Goal: Information Seeking & Learning: Learn about a topic

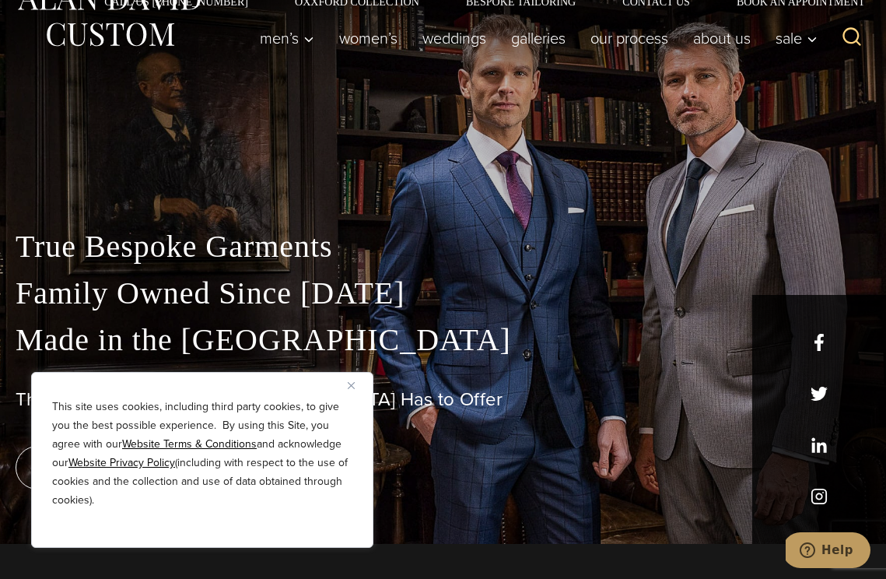
scroll to position [36, 0]
click at [347, 383] on div "This site uses cookies, including third party cookies, to give you the best pos…" at bounding box center [202, 460] width 342 height 176
click at [351, 386] on img "Close" at bounding box center [351, 385] width 7 height 7
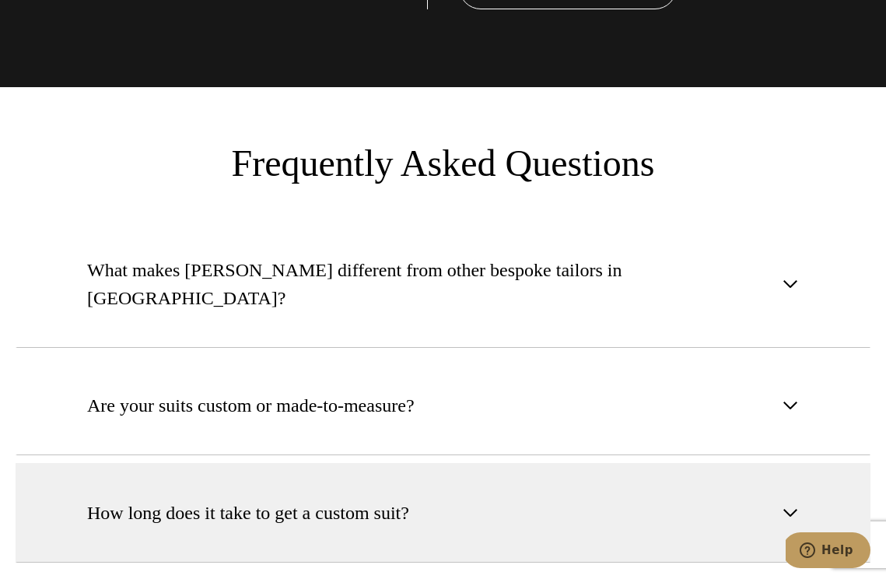
scroll to position [5909, 0]
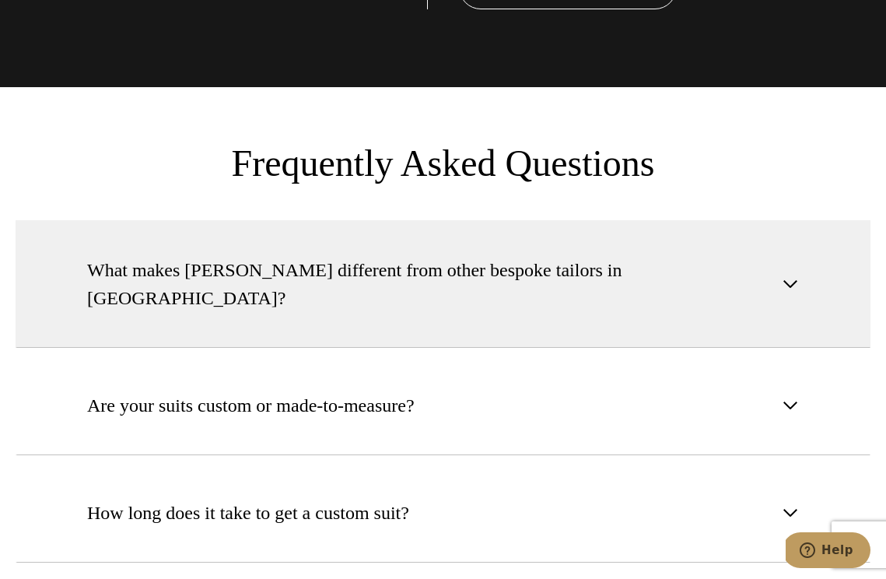
click at [786, 275] on span "button" at bounding box center [790, 284] width 19 height 19
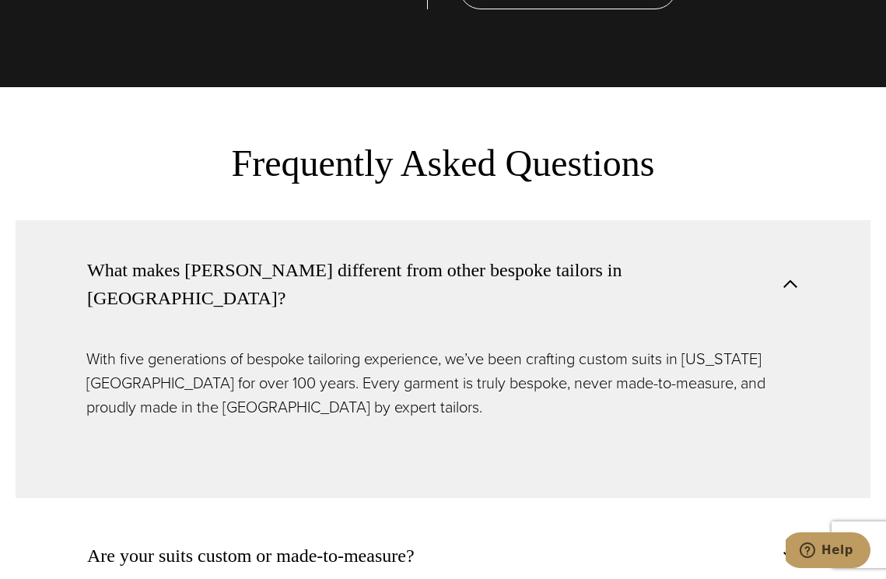
click at [786, 275] on span "button" at bounding box center [790, 284] width 19 height 19
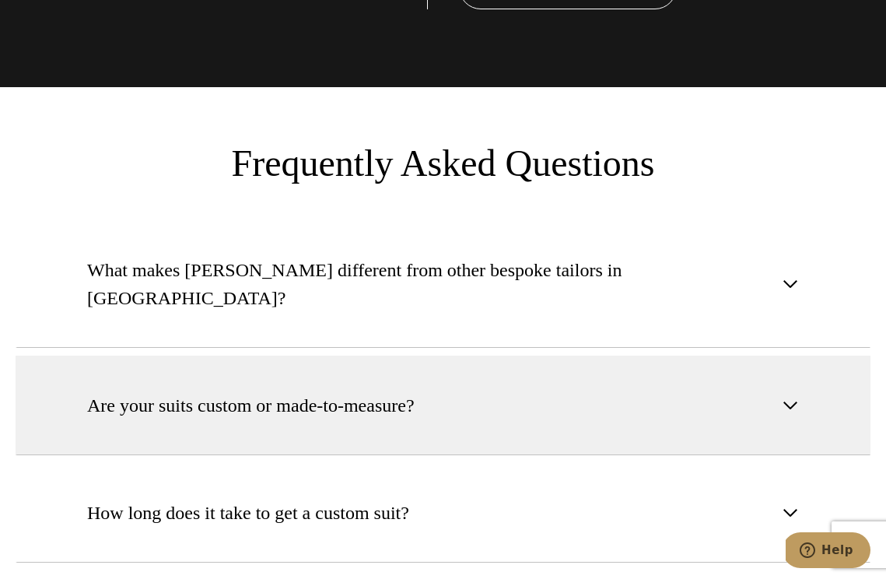
click at [785, 396] on span "button" at bounding box center [790, 405] width 19 height 19
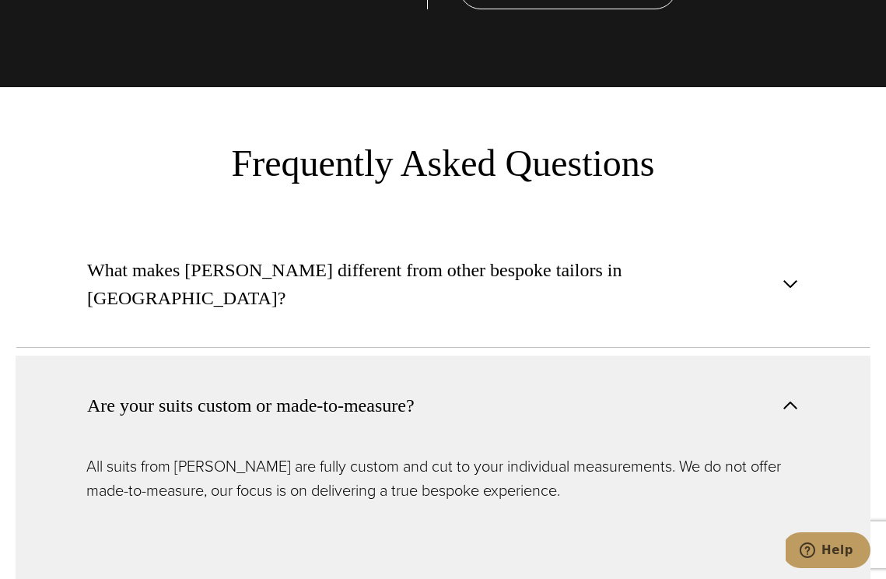
click at [785, 396] on span "button" at bounding box center [790, 405] width 19 height 19
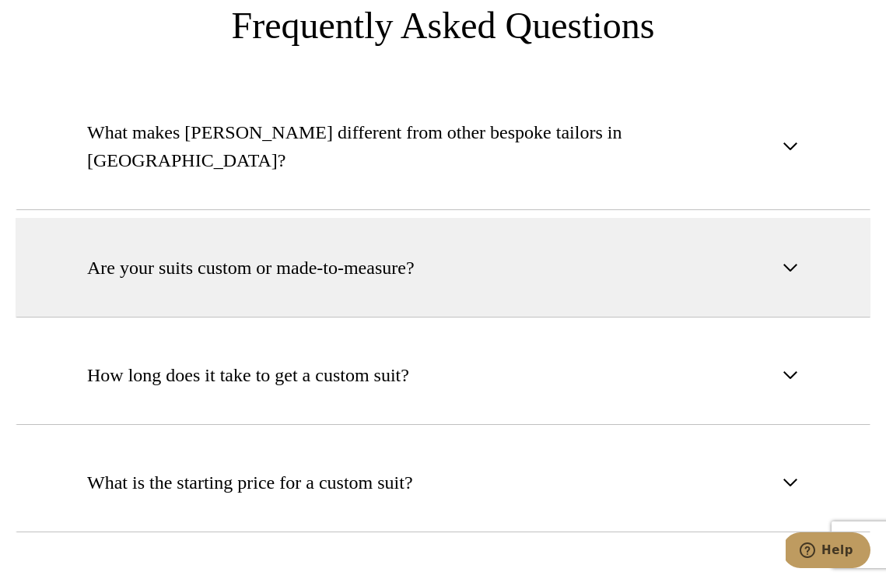
scroll to position [6050, 0]
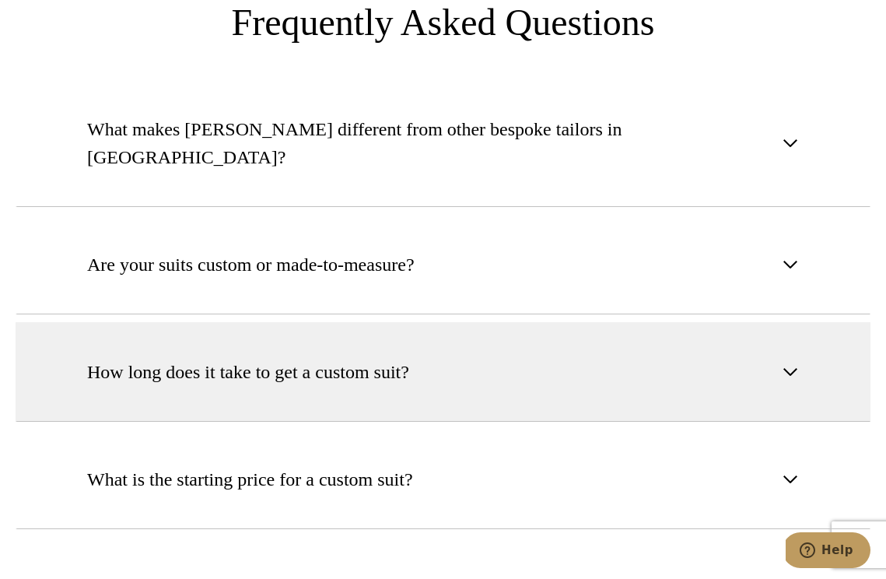
click at [786, 322] on button "How long does it take to get a custom suit?" at bounding box center [443, 372] width 855 height 100
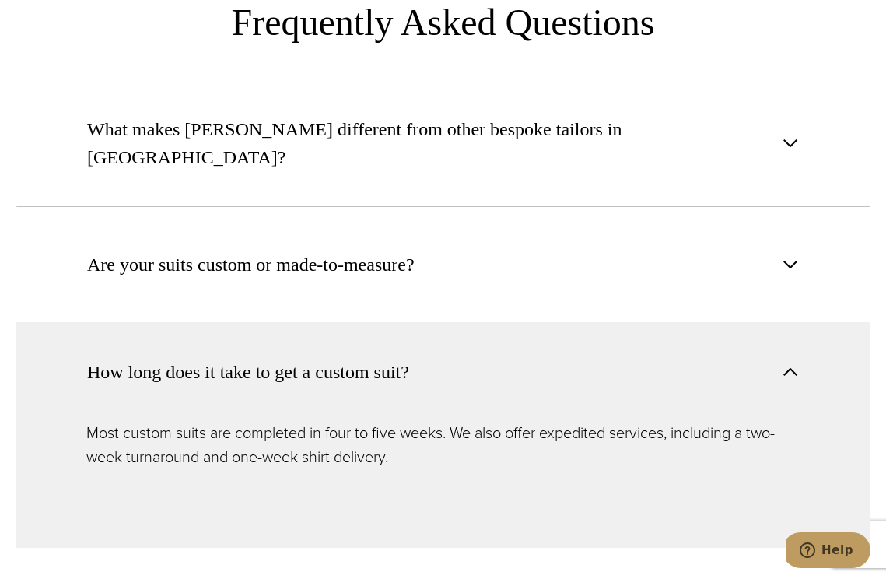
click at [786, 322] on button "How long does it take to get a custom suit?" at bounding box center [443, 371] width 855 height 99
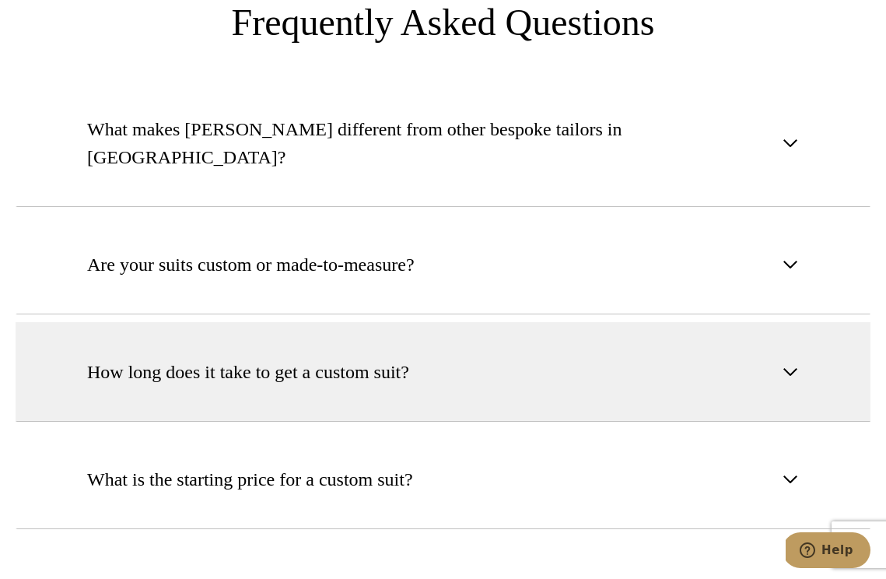
click at [786, 322] on button "How long does it take to get a custom suit?" at bounding box center [443, 372] width 855 height 100
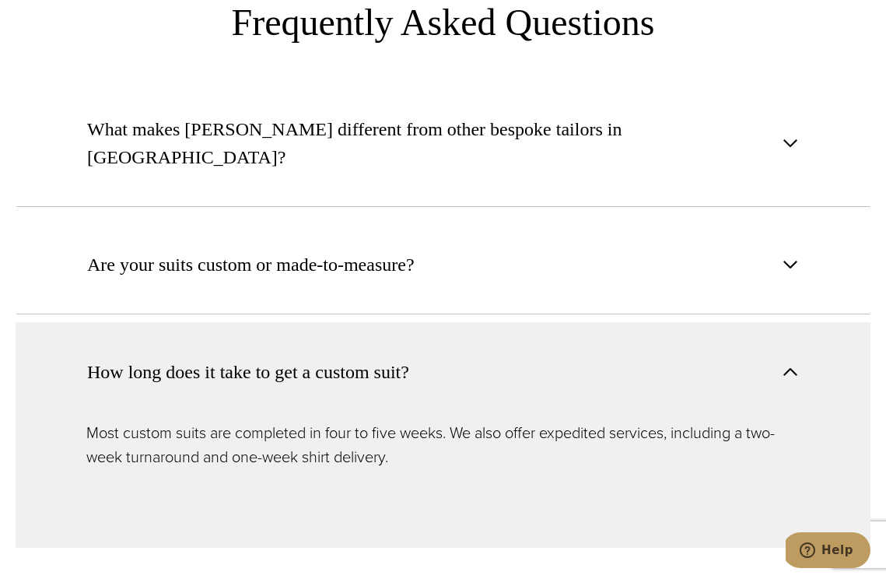
click at [786, 322] on button "How long does it take to get a custom suit?" at bounding box center [443, 371] width 855 height 99
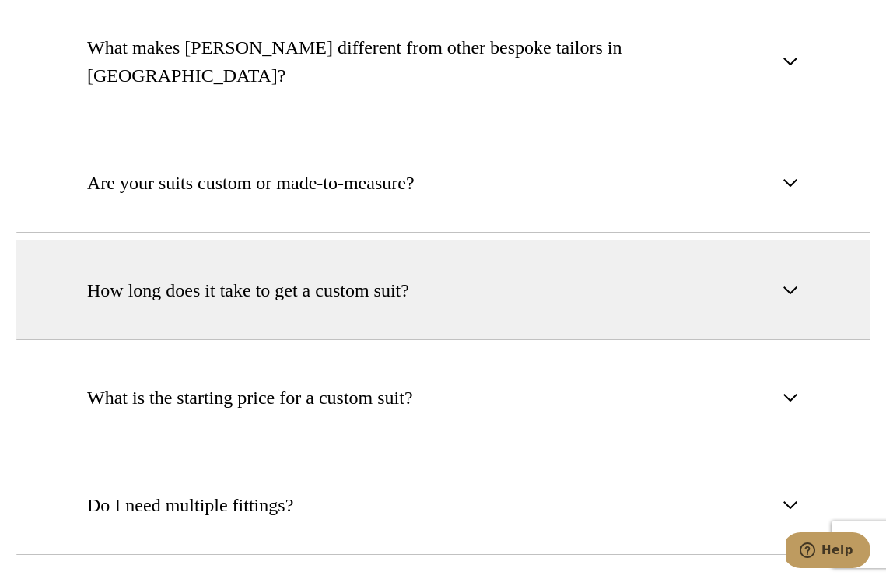
scroll to position [6187, 0]
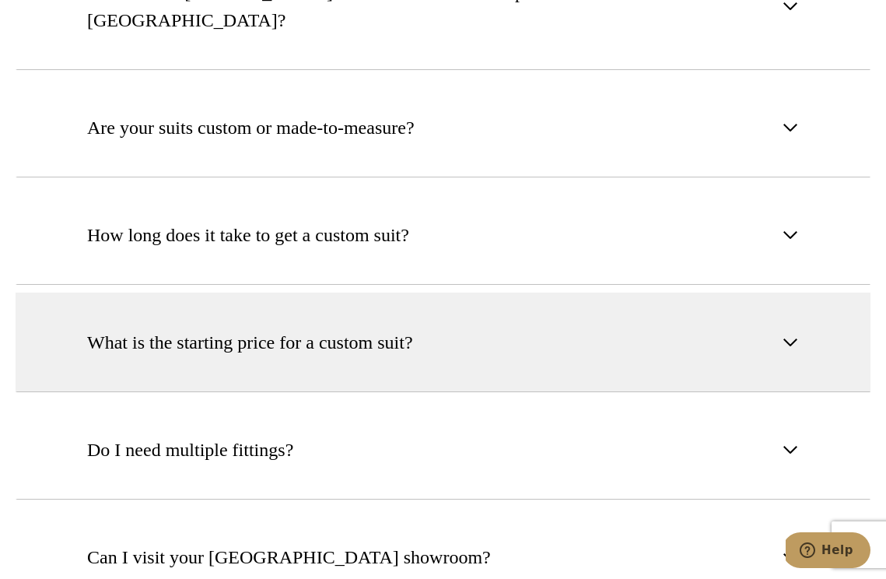
click at [782, 333] on span "button" at bounding box center [790, 342] width 19 height 19
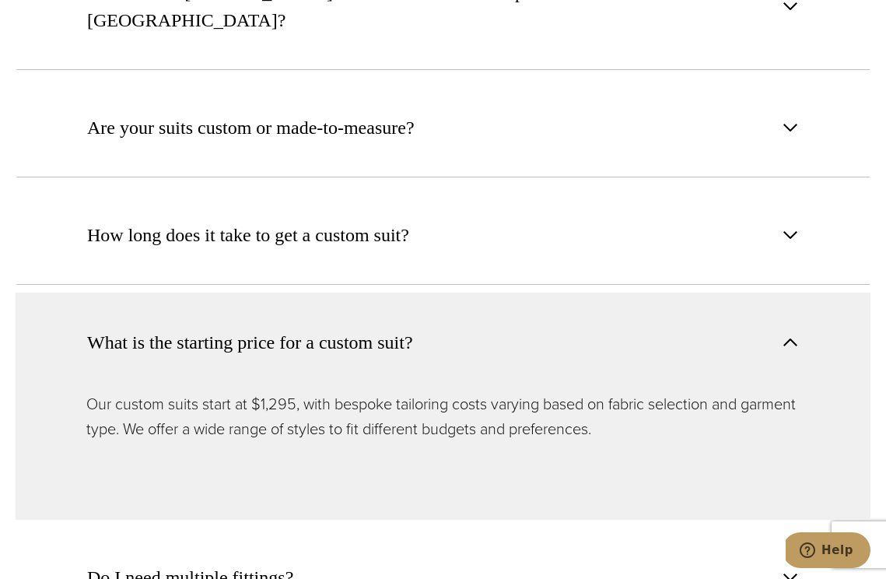
click at [782, 333] on span "button" at bounding box center [790, 342] width 19 height 19
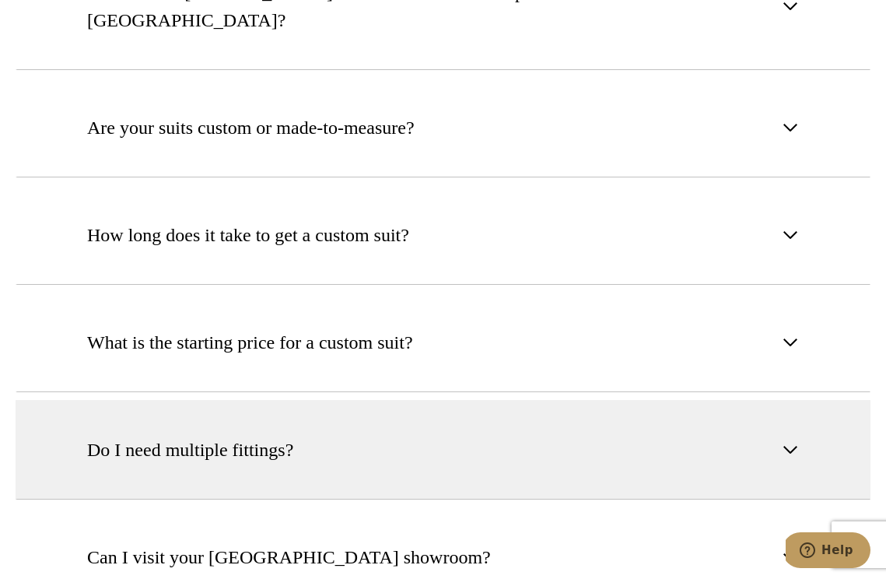
click at [789, 440] on span "button" at bounding box center [790, 449] width 19 height 19
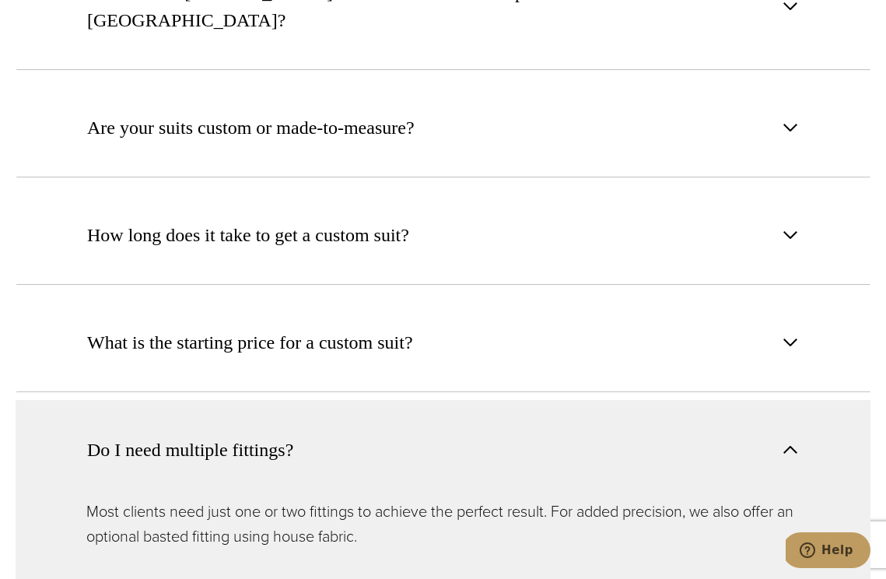
click at [789, 440] on span "button" at bounding box center [790, 449] width 19 height 19
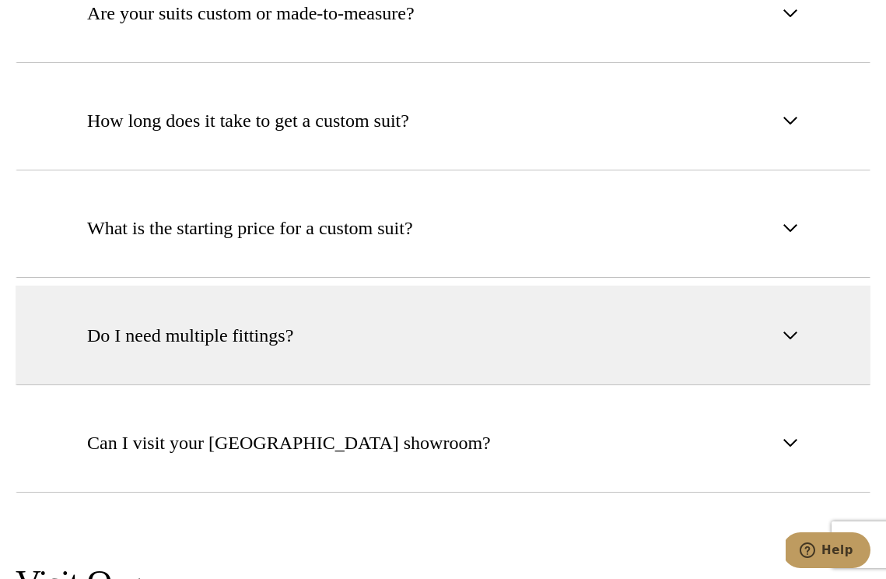
scroll to position [6302, 0]
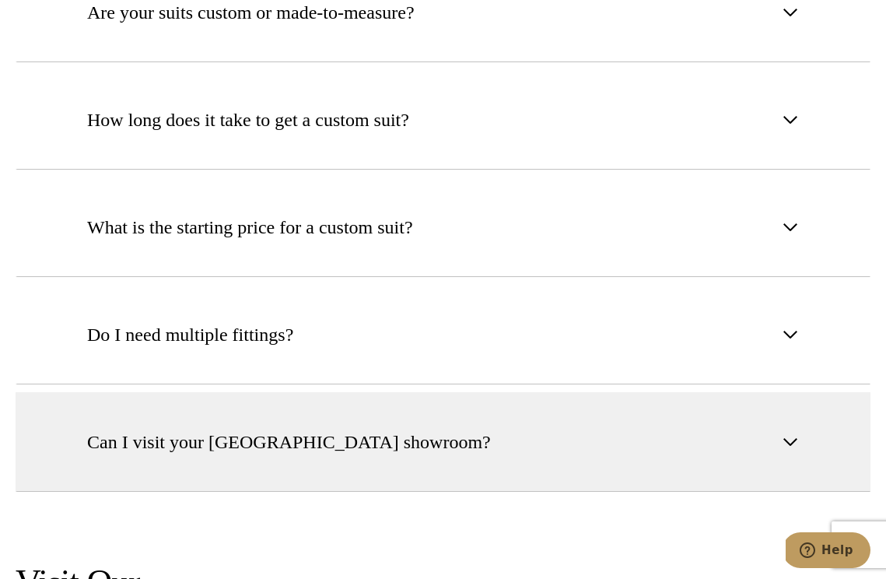
click at [789, 392] on button "Can I visit your NYC showroom?" at bounding box center [443, 442] width 855 height 100
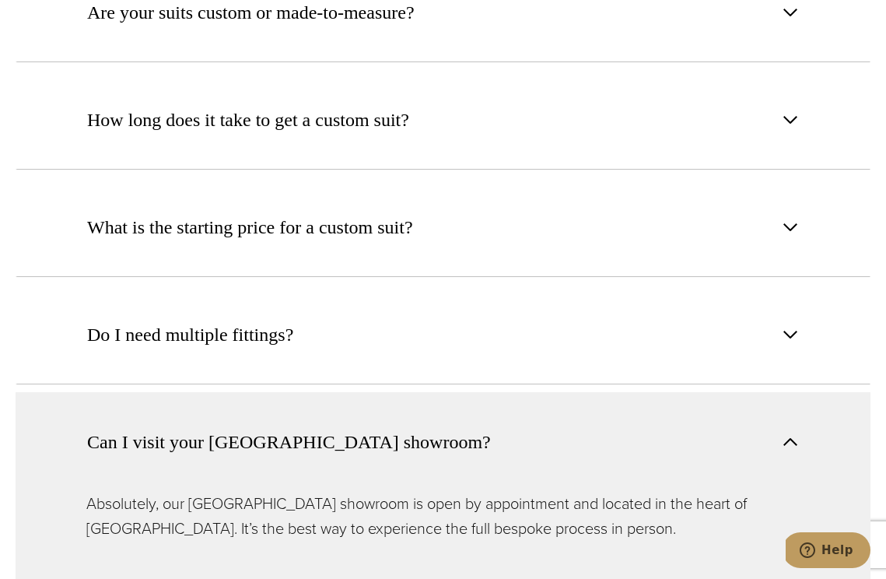
click at [789, 392] on button "Can I visit your NYC showroom?" at bounding box center [443, 441] width 855 height 99
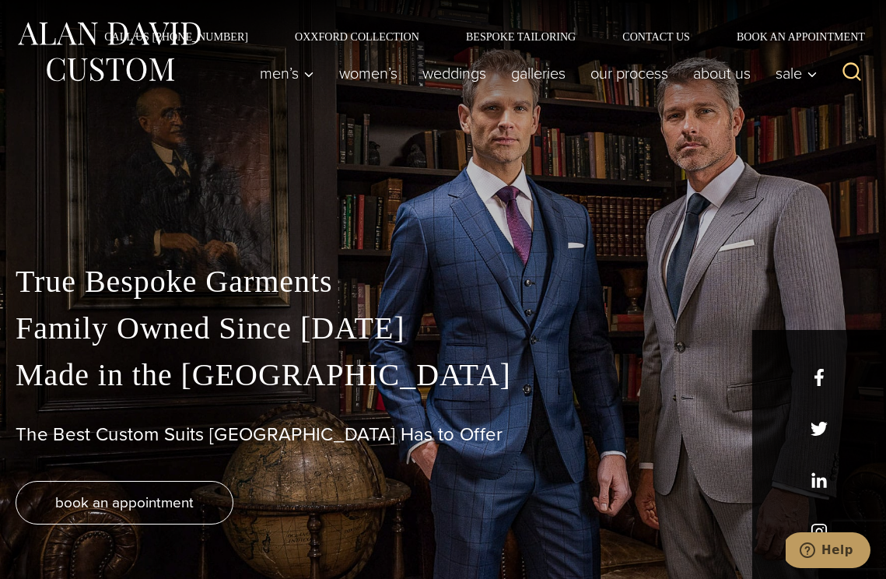
scroll to position [0, 0]
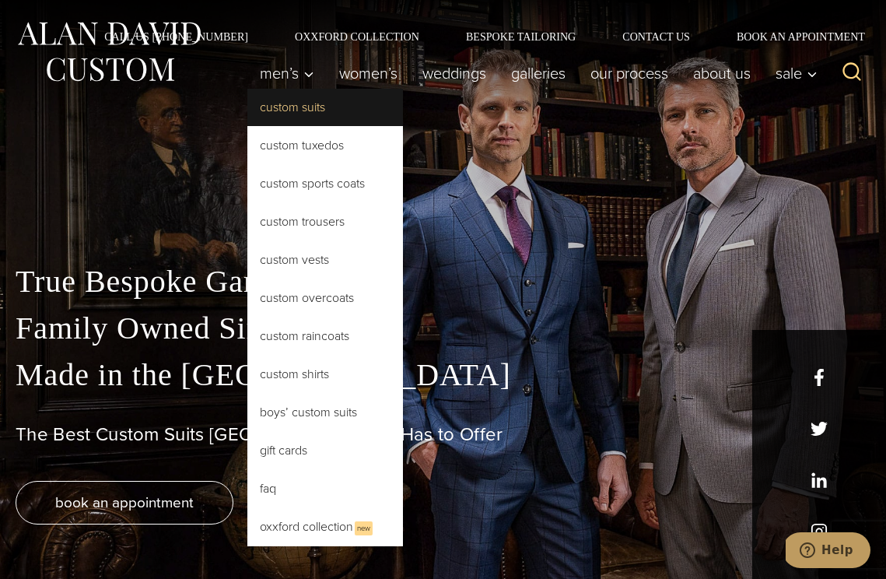
click at [281, 114] on link "Custom Suits" at bounding box center [325, 107] width 156 height 37
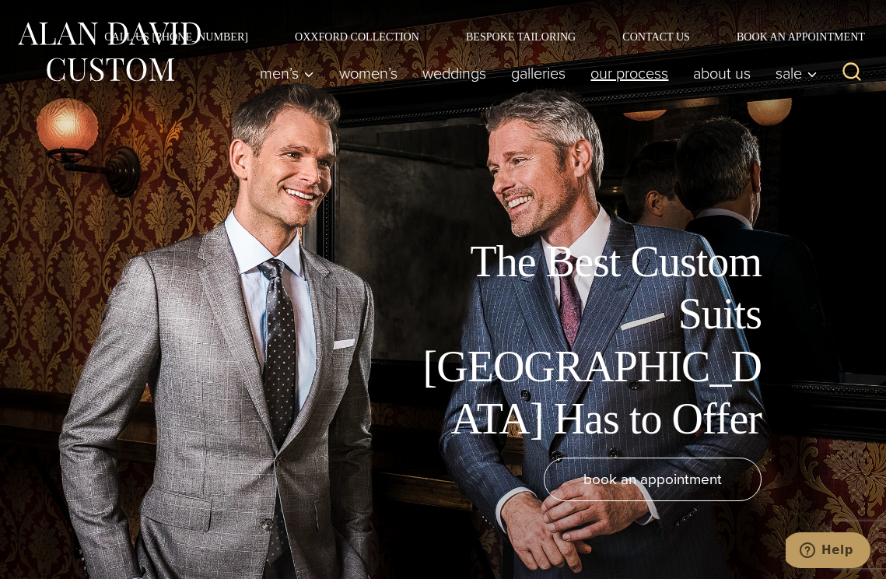
click at [607, 82] on link "Our Process" at bounding box center [629, 73] width 103 height 31
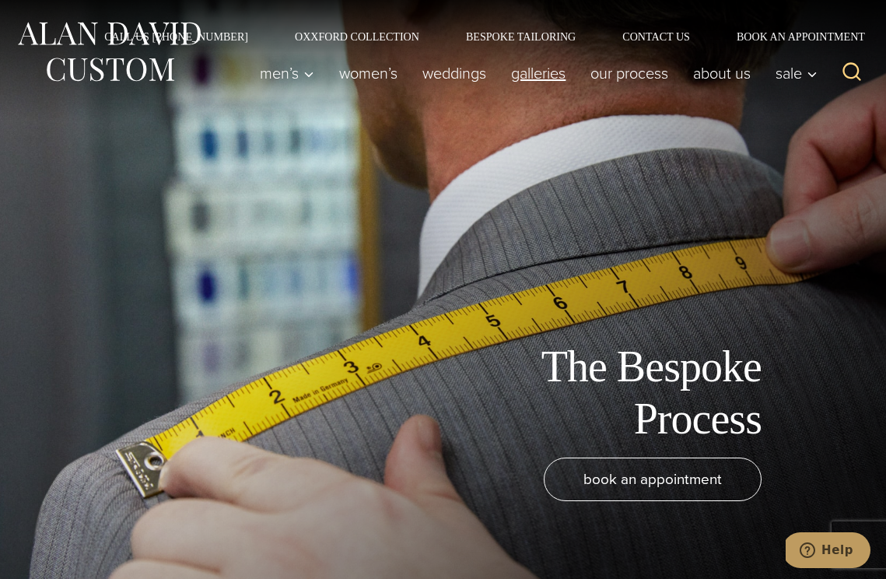
click at [553, 79] on link "Galleries" at bounding box center [537, 73] width 79 height 31
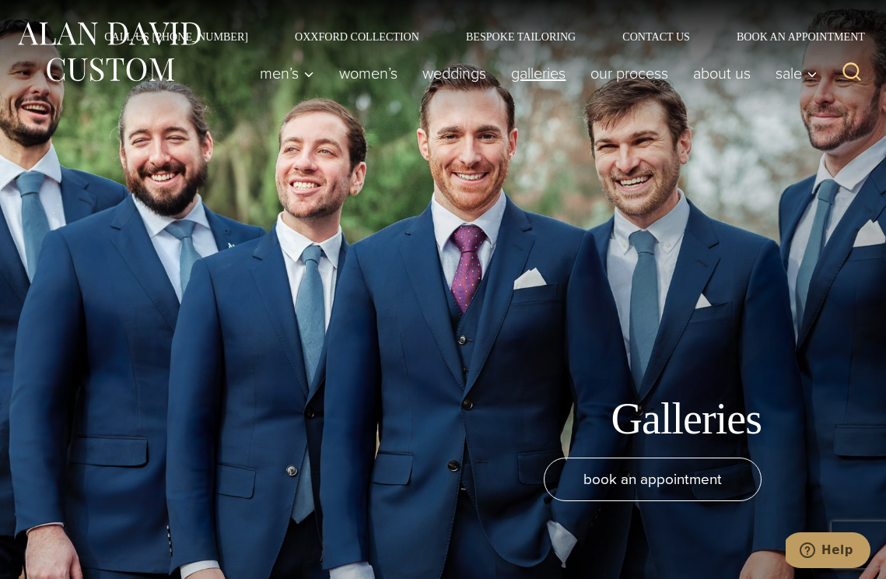
click at [533, 75] on link "Galleries" at bounding box center [537, 73] width 79 height 31
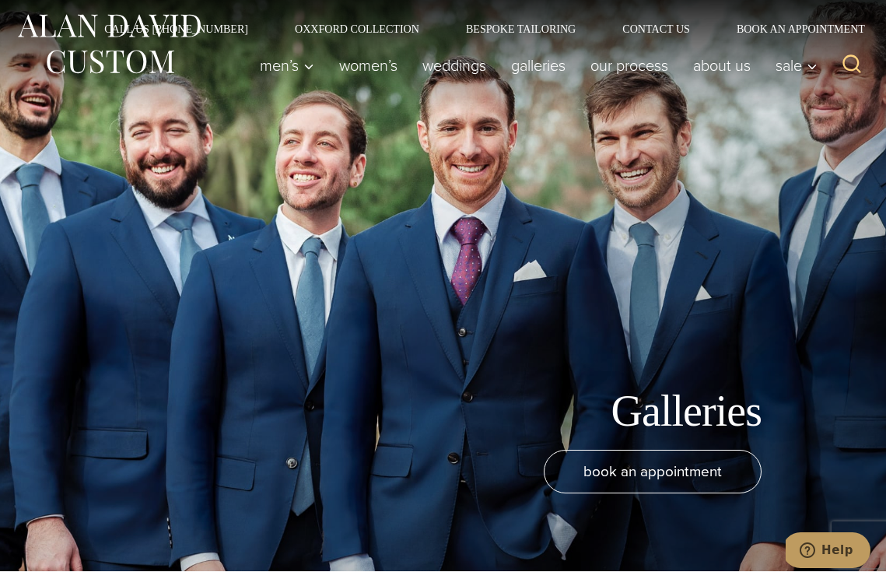
scroll to position [8, 0]
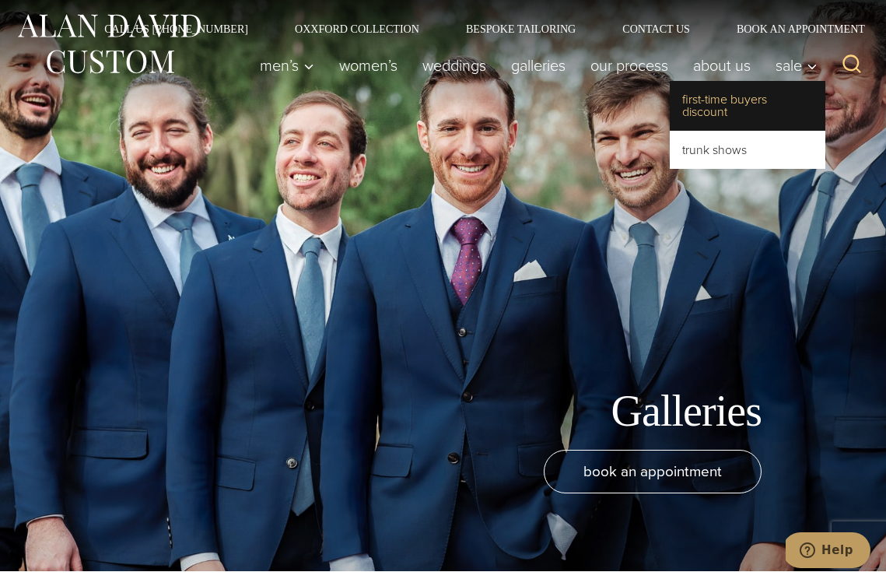
click at [728, 103] on link "First-Time Buyers Discount" at bounding box center [748, 106] width 156 height 50
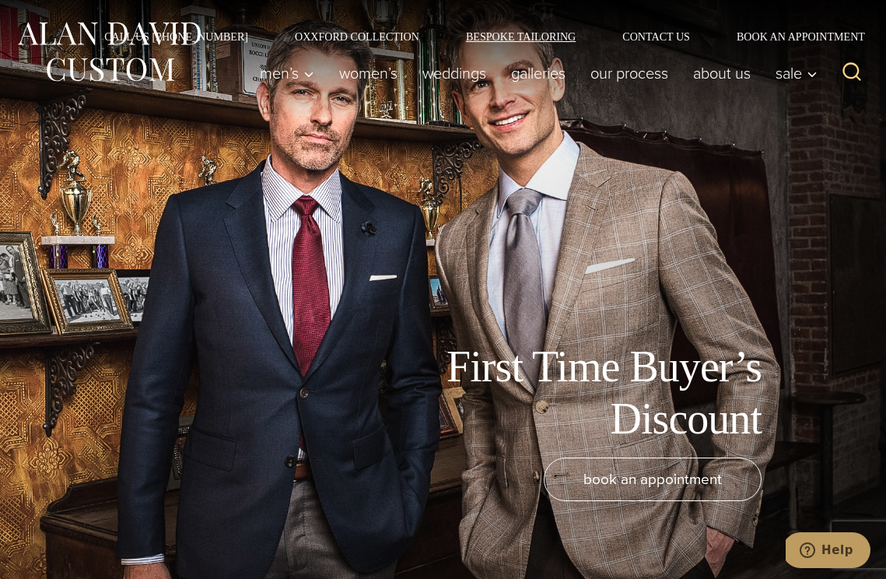
click at [495, 37] on link "Bespoke Tailoring" at bounding box center [520, 36] width 156 height 11
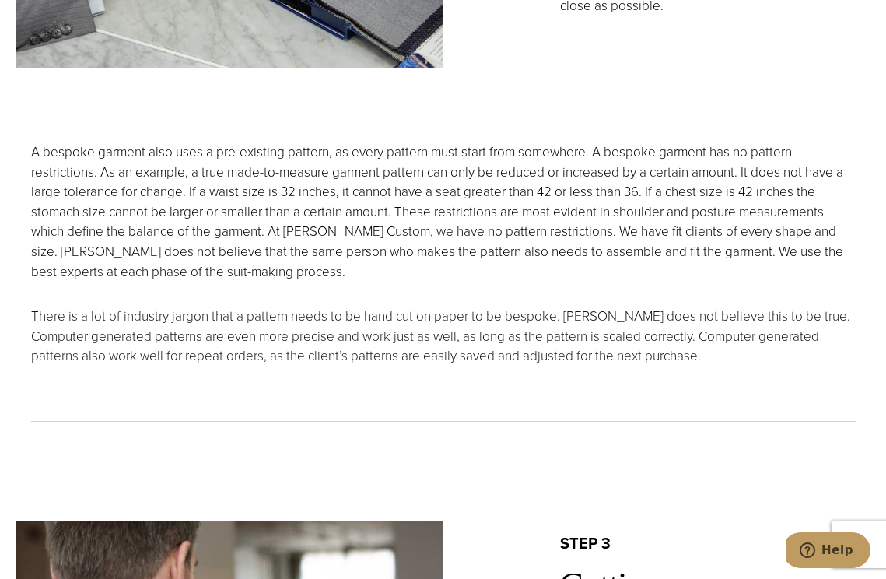
scroll to position [1598, 0]
